Goal: Information Seeking & Learning: Check status

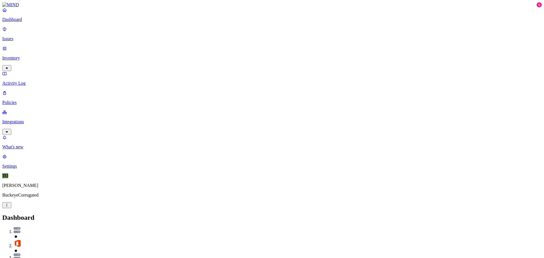
click at [28, 36] on p "Issues" at bounding box center [272, 38] width 540 height 5
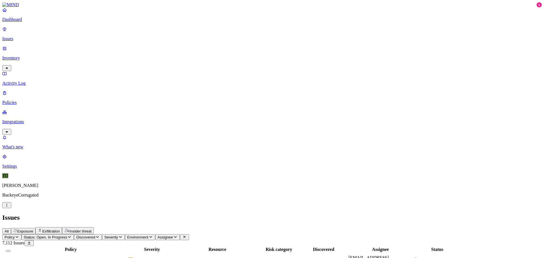
click at [76, 258] on span "Suspicious file deletions by a user" at bounding box center [45, 260] width 62 height 5
click at [176, 258] on div "Low" at bounding box center [152, 261] width 48 height 6
